Goal: Information Seeking & Learning: Learn about a topic

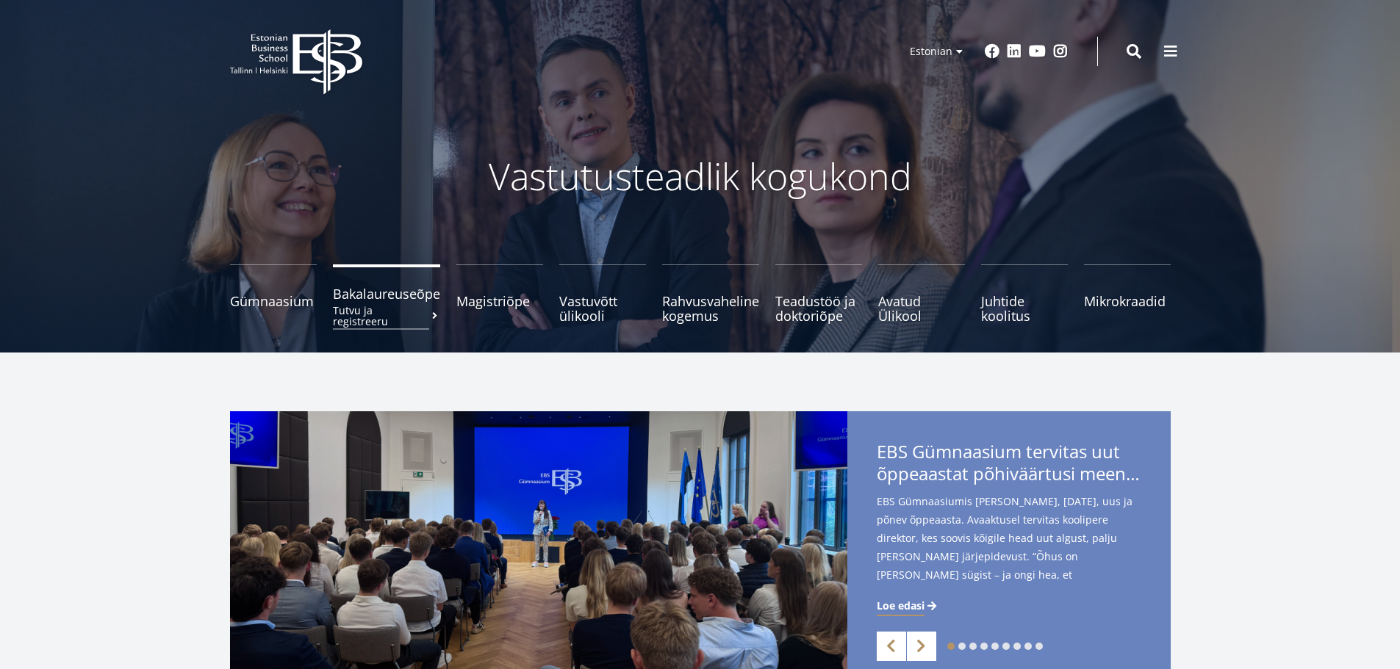
click at [374, 298] on span "Bakalaureuseõpe Tutvu ja registreeru" at bounding box center [386, 294] width 107 height 15
click at [893, 312] on span "Avatud Ülikool Tutvu ja registreeru" at bounding box center [921, 301] width 87 height 29
click at [1129, 303] on link "Mikrokraadid" at bounding box center [1127, 293] width 87 height 59
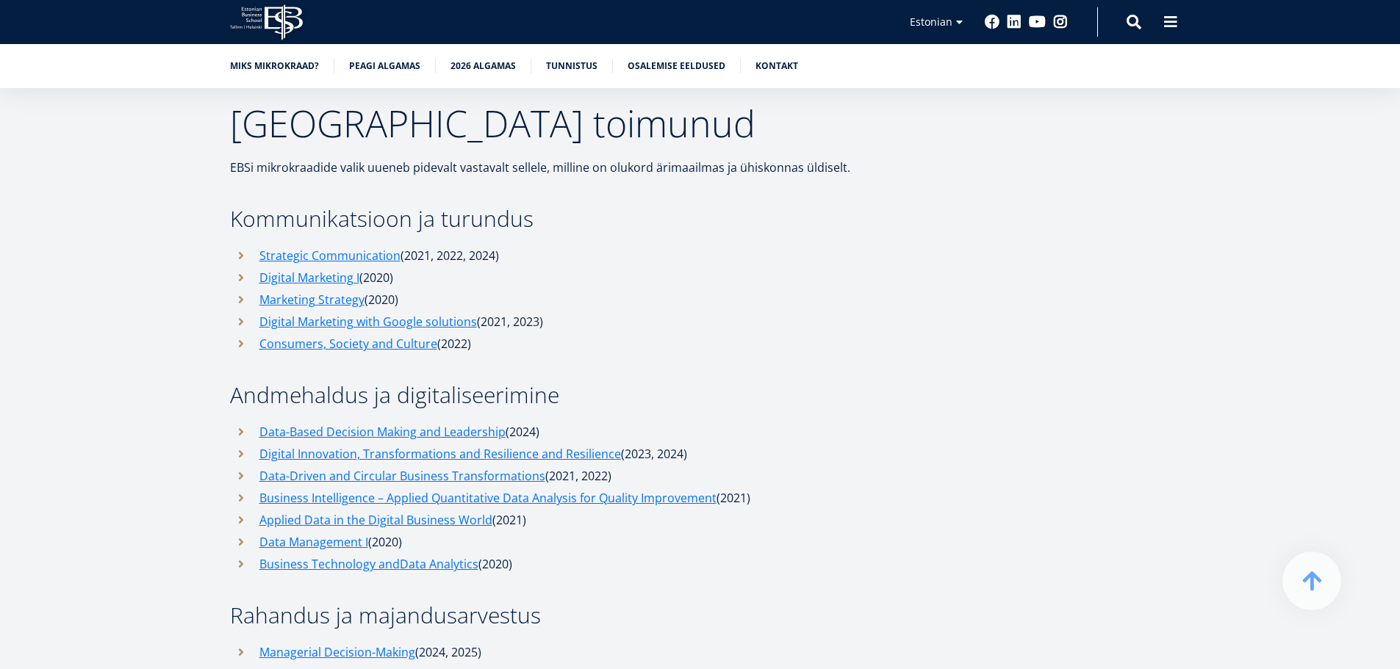
scroll to position [4996, 0]
